Goal: Check status

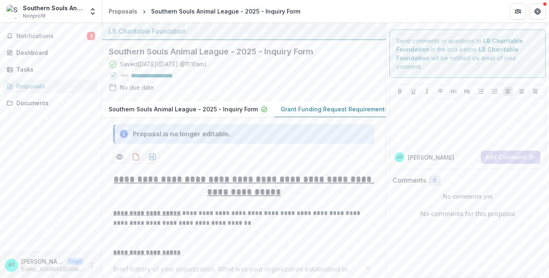
scroll to position [0, 62]
click at [262, 113] on button "Grant Funding Request Requirements and Questionnaires - New Applicants" at bounding box center [332, 109] width 240 height 16
click at [61, 36] on span "Notifications" at bounding box center [51, 36] width 71 height 7
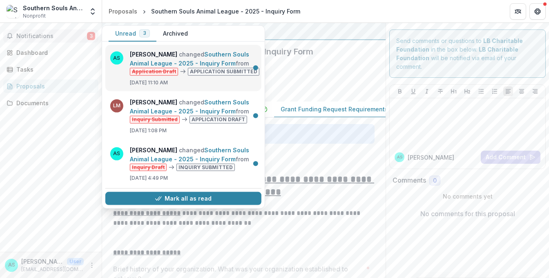
click at [201, 58] on link "Southern Souls Animal League - 2025 - Inquiry Form" at bounding box center [189, 59] width 119 height 16
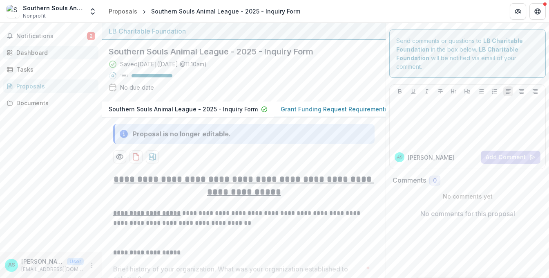
click at [31, 56] on div "Dashboard" at bounding box center [54, 52] width 76 height 9
